Goal: Transaction & Acquisition: Purchase product/service

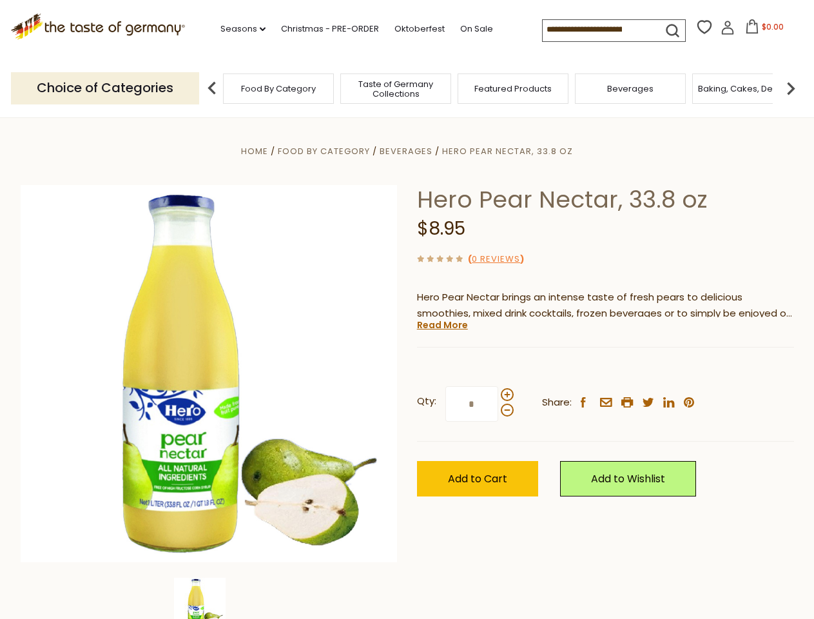
click at [407, 310] on div "Home Food By Category [GEOGRAPHIC_DATA] Hero Pear Nectar, 33.8 oz Hero Pear Nec…" at bounding box center [407, 391] width 793 height 497
click at [238, 29] on link "Seasons dropdown_arrow" at bounding box center [243, 29] width 45 height 14
click at [598, 30] on input at bounding box center [597, 29] width 109 height 18
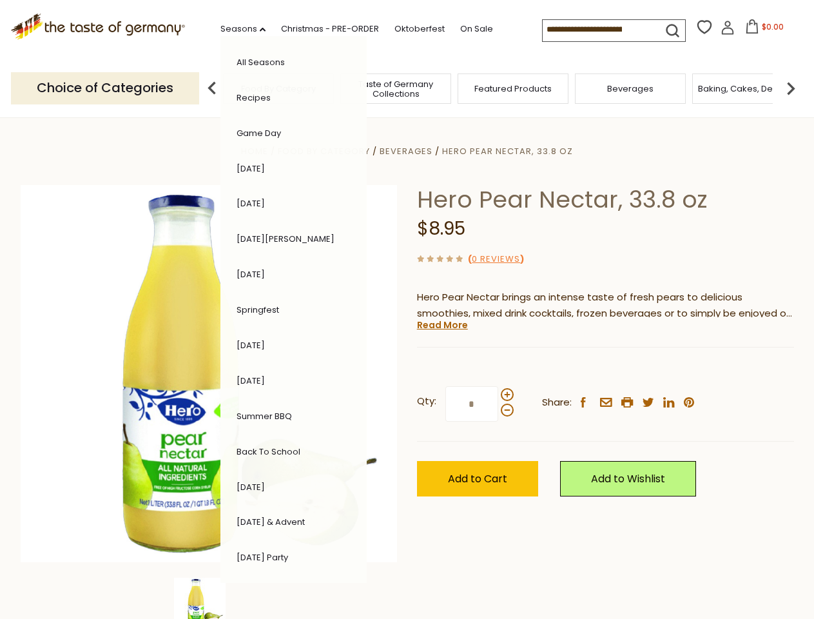
click at [762, 30] on span "$0.00" at bounding box center [773, 26] width 22 height 11
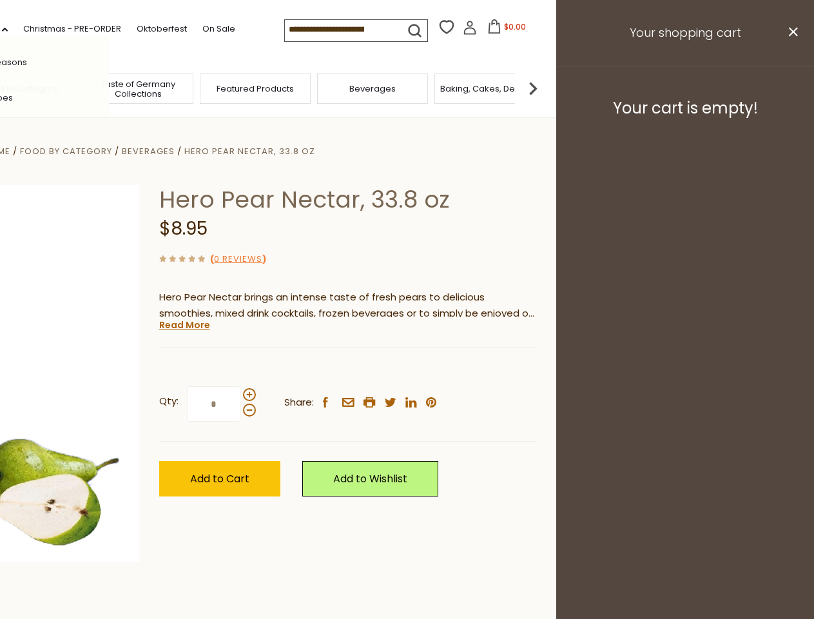
click at [109, 88] on div "All Seasons Recipes Game Day [DATE] [DATE] [DATE][PERSON_NAME] [DATE] Springfes…" at bounding box center [36, 309] width 146 height 547
click at [546, 88] on img at bounding box center [533, 88] width 26 height 26
click at [407, 368] on div "Qty: * Share: facebook email printer twitter linkedin pinterest" at bounding box center [347, 404] width 377 height 75
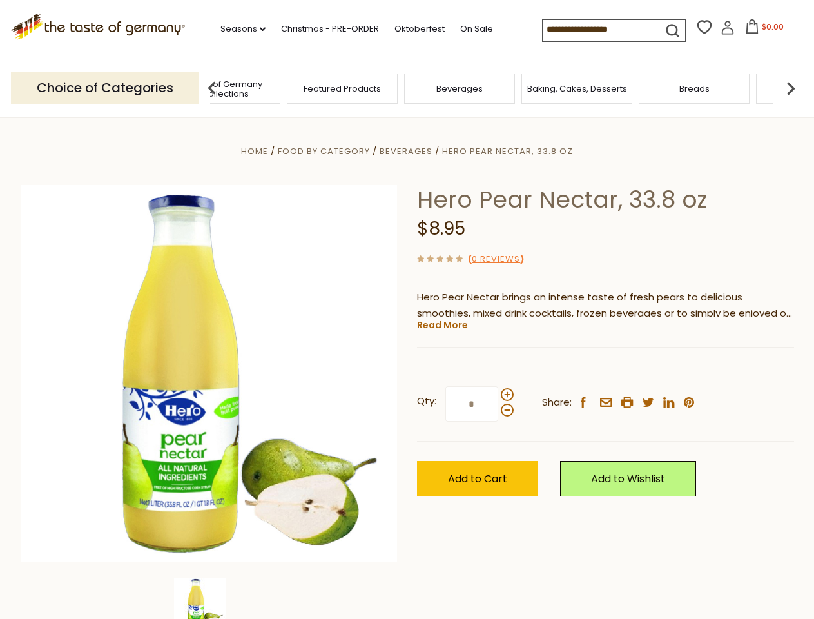
click at [209, 598] on img at bounding box center [200, 604] width 52 height 52
click at [442, 325] on link "Read More" at bounding box center [442, 325] width 51 height 13
